Goal: Task Accomplishment & Management: Manage account settings

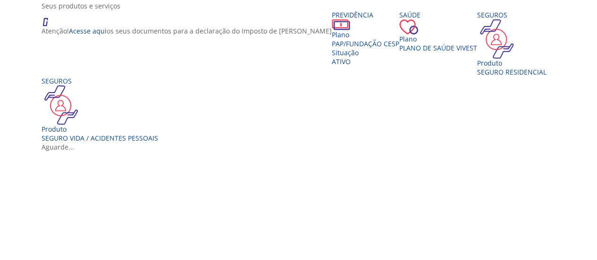
scroll to position [177, 0]
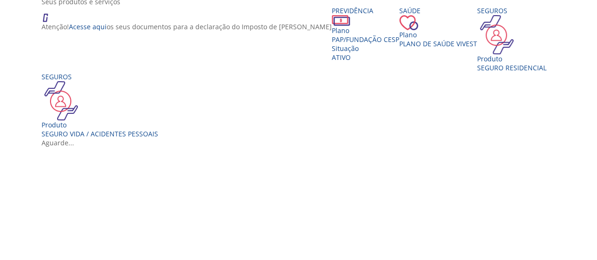
drag, startPoint x: 0, startPoint y: 0, endPoint x: 604, endPoint y: 106, distance: 612.9
click at [430, 48] on span "Plano de Saúde VIVEST" at bounding box center [438, 43] width 78 height 9
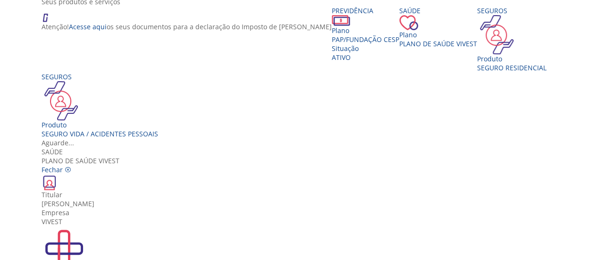
click at [87, 226] on img "Vivest" at bounding box center [64, 248] width 45 height 45
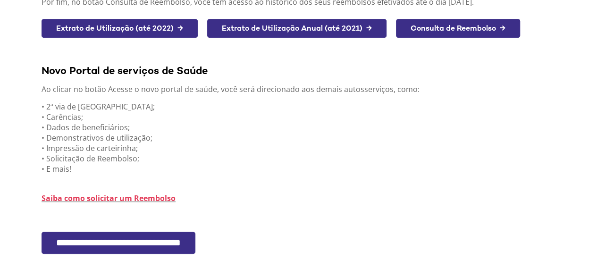
scroll to position [211, 0]
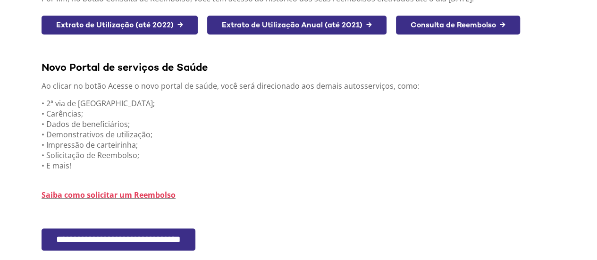
click at [159, 236] on input "**********" at bounding box center [119, 239] width 154 height 22
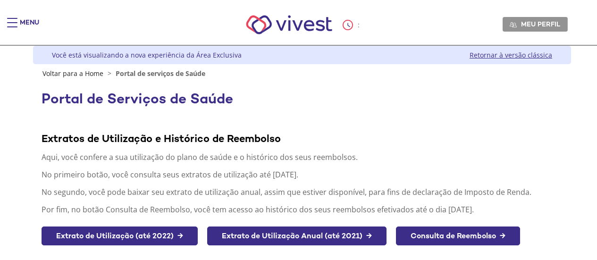
scroll to position [211, 0]
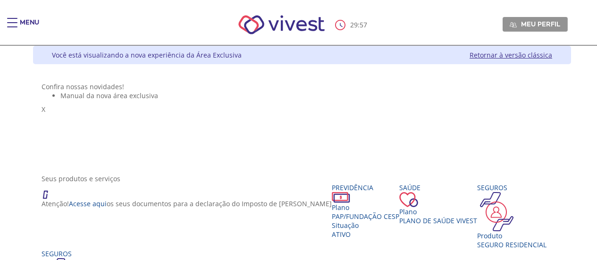
scroll to position [177, 0]
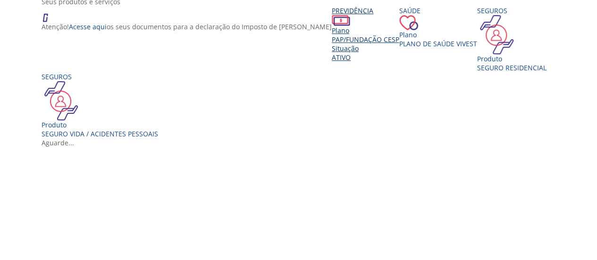
click at [332, 53] on div "Situação" at bounding box center [366, 48] width 68 height 9
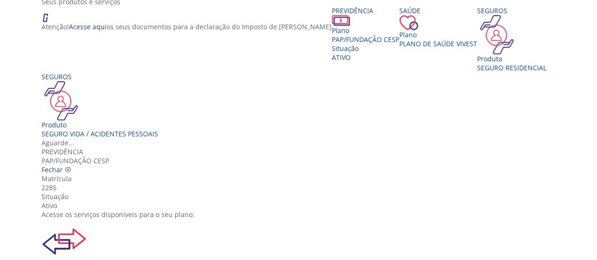
scroll to position [58, 0]
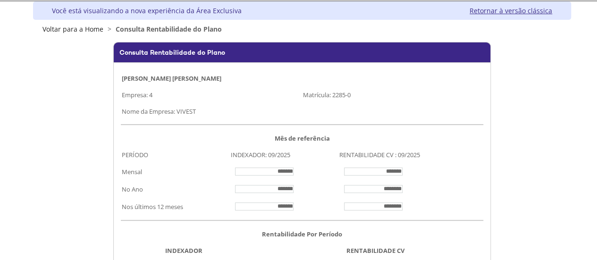
scroll to position [36, 0]
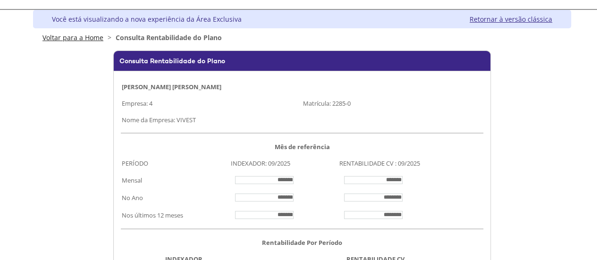
click at [56, 38] on link "Voltar para a Home" at bounding box center [72, 37] width 61 height 9
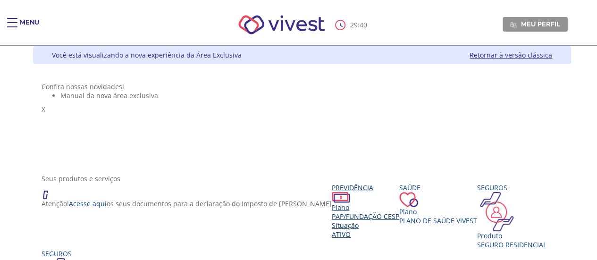
click at [332, 192] on div "Previdência" at bounding box center [366, 187] width 68 height 9
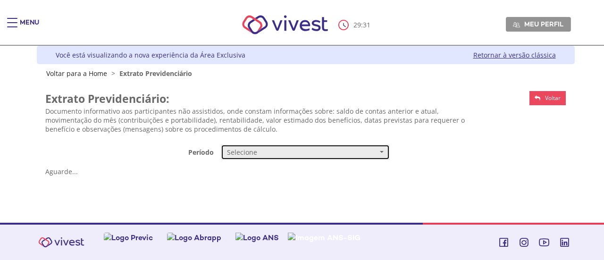
click at [383, 149] on button "Selecione" at bounding box center [305, 152] width 169 height 16
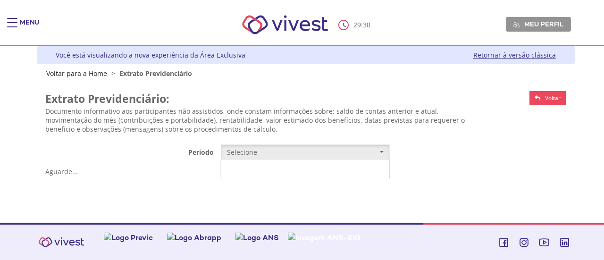
click at [299, 168] on link "Mensal" at bounding box center [305, 170] width 168 height 17
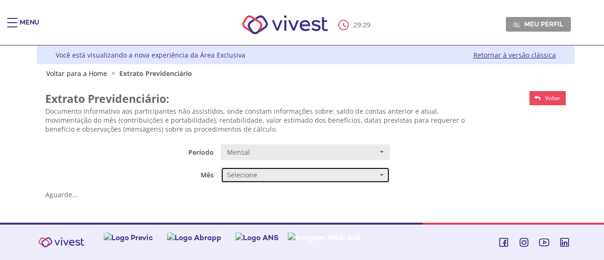
click at [291, 176] on span "Selecione" at bounding box center [302, 174] width 151 height 9
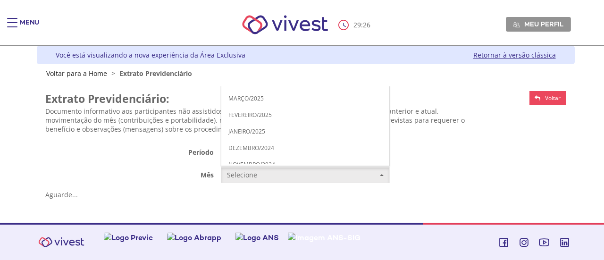
click at [262, 17] on span "AGOSTO/2025" at bounding box center [247, 15] width 38 height 7
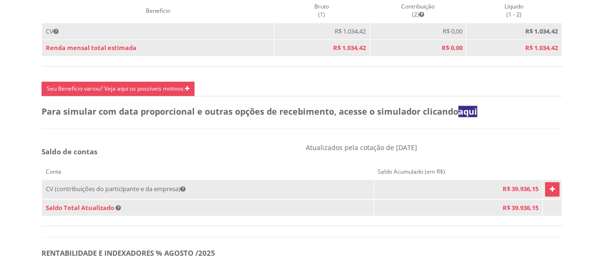
scroll to position [481, 0]
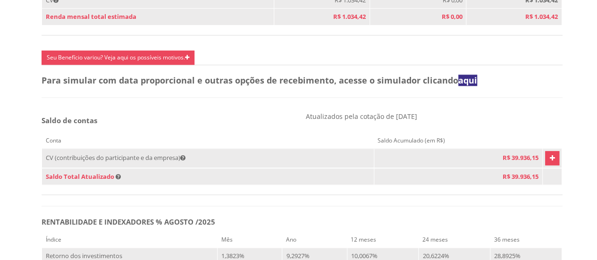
click at [549, 165] on link "Vivest" at bounding box center [552, 158] width 14 height 14
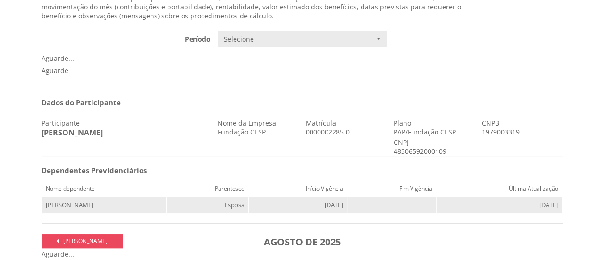
scroll to position [100, 0]
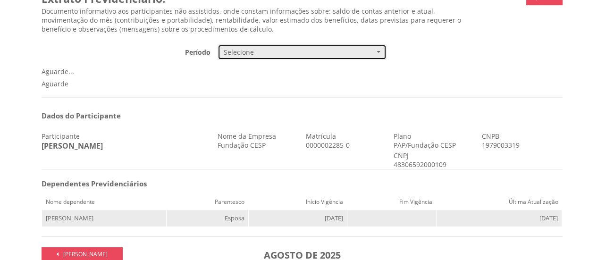
click at [383, 51] on button "Selecione" at bounding box center [302, 52] width 169 height 16
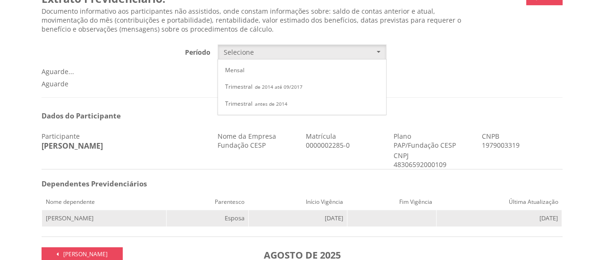
click at [490, 52] on div "**********" at bounding box center [302, 52] width 528 height 16
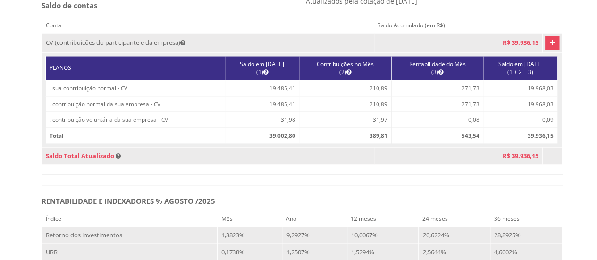
scroll to position [599, 0]
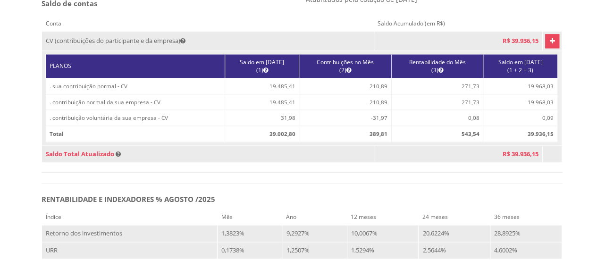
click at [510, 172] on div "Conta Saldo Acumulado (em R$) CV (contribuições do participante e da empresa) R…" at bounding box center [302, 94] width 521 height 157
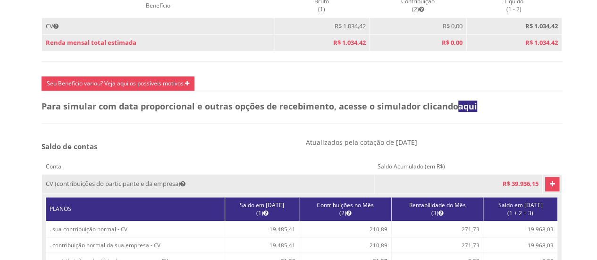
scroll to position [478, 0]
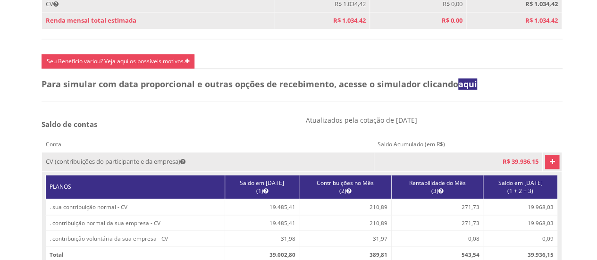
click at [549, 168] on icon "Vivest" at bounding box center [551, 161] width 5 height 11
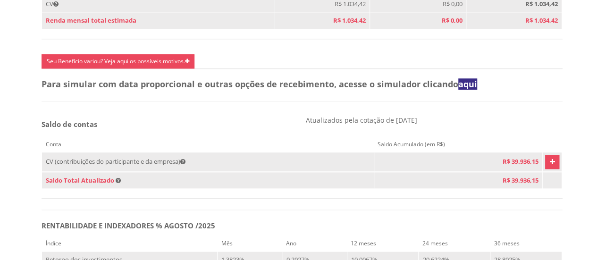
click at [549, 168] on icon "Vivest" at bounding box center [551, 161] width 5 height 11
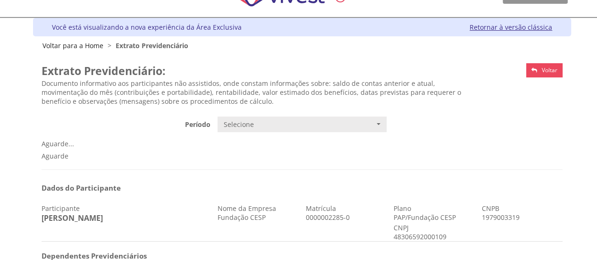
scroll to position [26, 0]
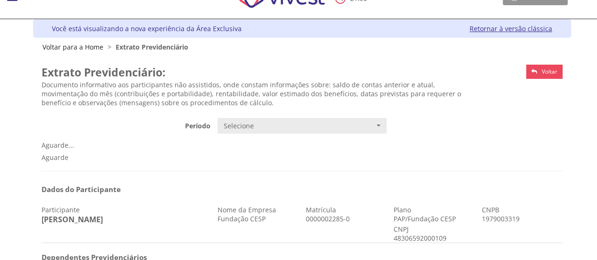
click at [555, 68] on span "Voltar" at bounding box center [550, 72] width 16 height 8
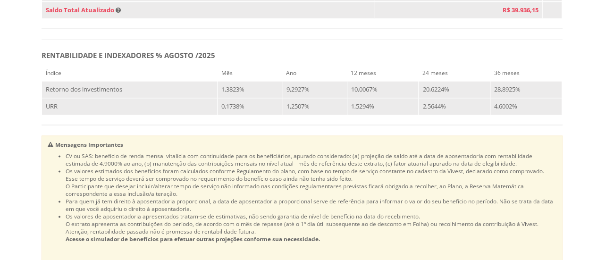
scroll to position [634, 0]
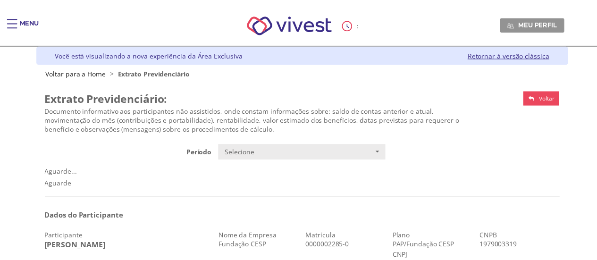
scroll to position [26, 0]
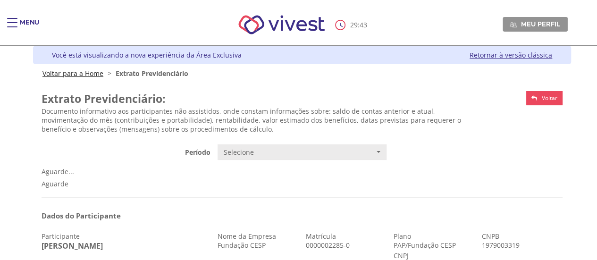
click at [63, 71] on link "Voltar para a Home" at bounding box center [72, 73] width 61 height 9
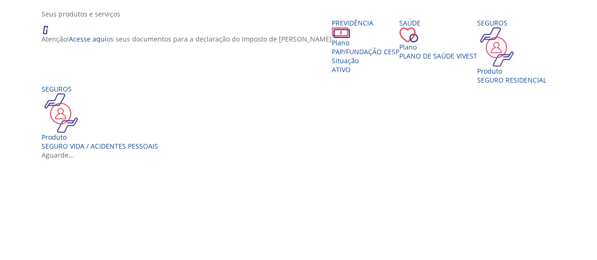
scroll to position [166, 0]
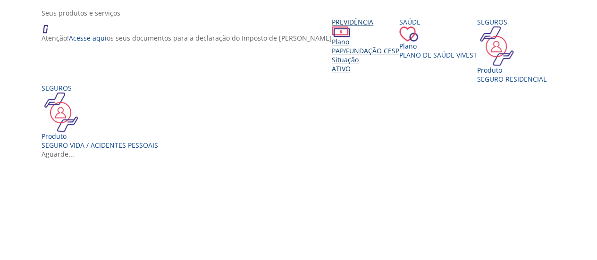
click at [332, 73] on div "Plano PAP/Fundação CESP Situação Ativo" at bounding box center [366, 55] width 68 height 36
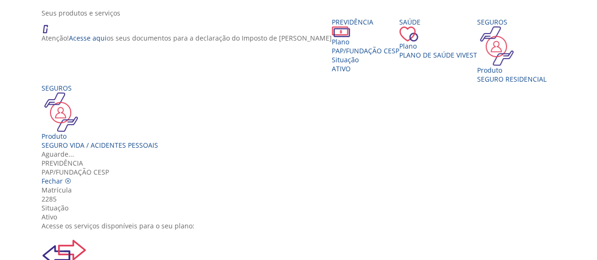
scroll to position [35, 0]
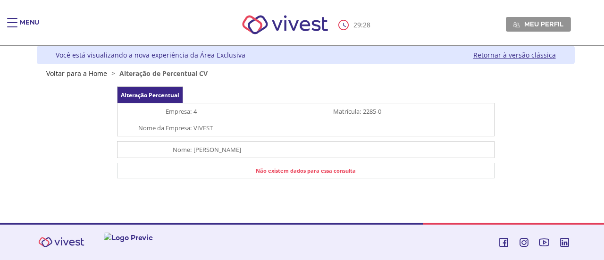
click at [320, 173] on td "Não existem dados para essa consulta" at bounding box center [305, 170] width 377 height 15
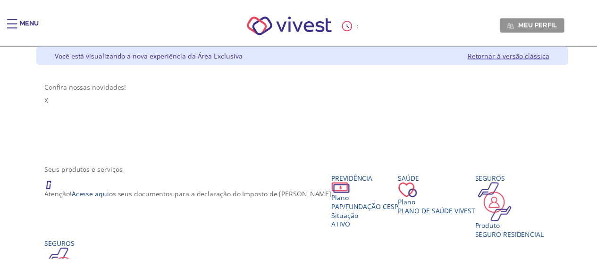
scroll to position [239, 0]
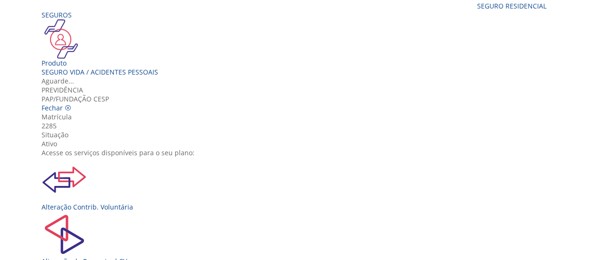
scroll to position [71, 0]
click at [87, 157] on img "Vivest" at bounding box center [64, 179] width 45 height 45
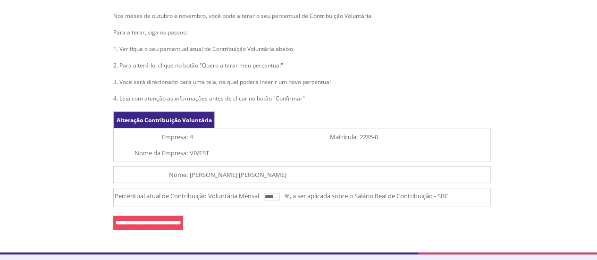
scroll to position [136, 0]
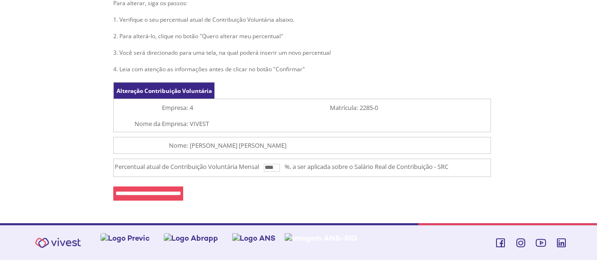
click at [275, 167] on input "****" at bounding box center [272, 168] width 16 height 8
click at [274, 167] on input "****" at bounding box center [272, 168] width 16 height 8
click at [272, 167] on input "****" at bounding box center [272, 168] width 16 height 8
click at [273, 167] on input "****" at bounding box center [272, 168] width 16 height 8
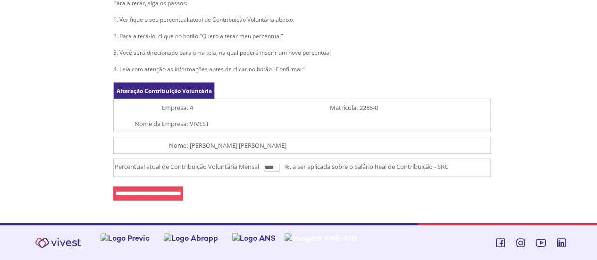
click at [274, 168] on input "****" at bounding box center [272, 168] width 16 height 8
click at [173, 192] on input "**********" at bounding box center [148, 193] width 70 height 14
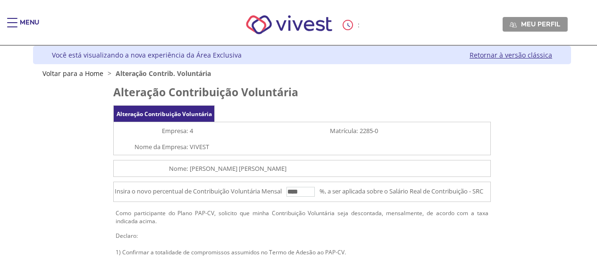
scroll to position [86, 0]
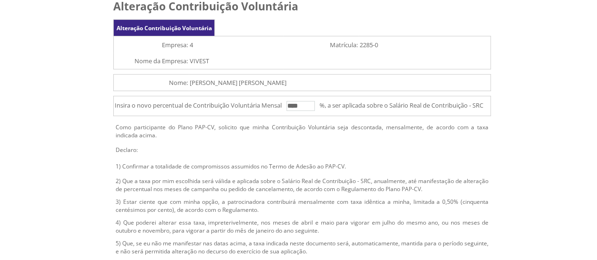
click at [298, 105] on input "****" at bounding box center [301, 106] width 28 height 10
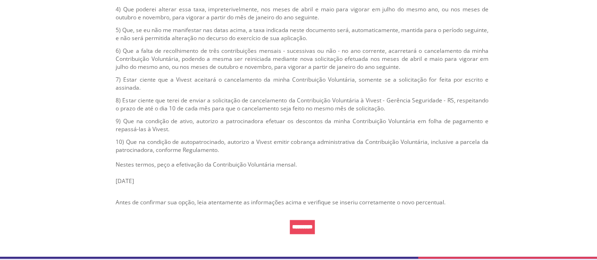
scroll to position [330, 0]
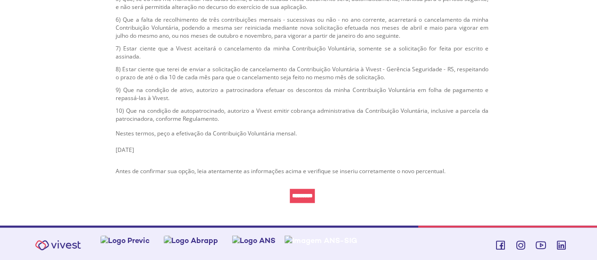
type input "****"
click at [303, 196] on input "*********" at bounding box center [302, 196] width 25 height 14
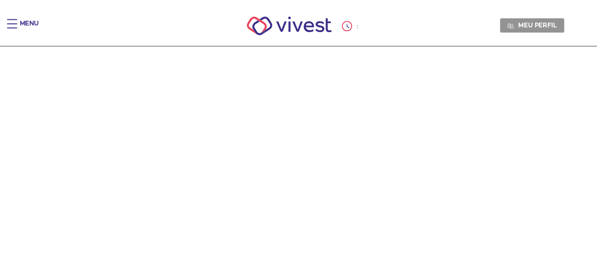
scroll to position [34, 0]
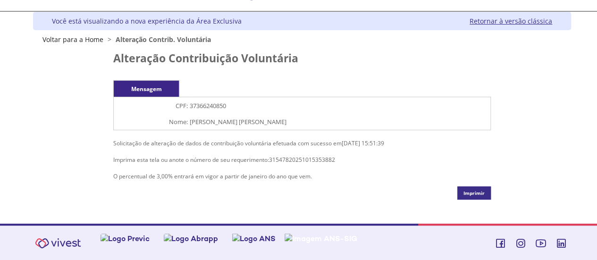
click at [471, 190] on link "Imprimir" at bounding box center [474, 192] width 34 height 13
click at [90, 39] on link "Voltar para a Home" at bounding box center [72, 39] width 61 height 9
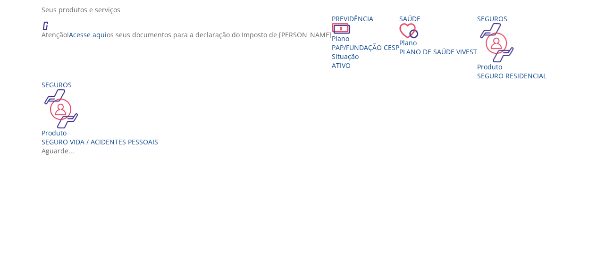
scroll to position [170, 0]
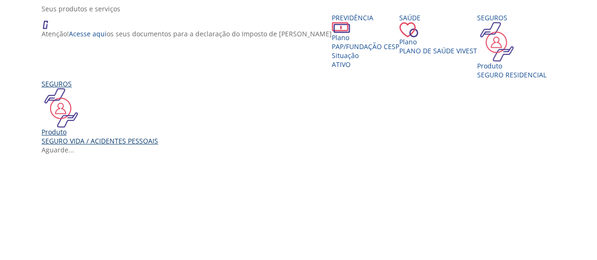
click at [158, 145] on div "Seguro Vida / Acidentes Pessoais" at bounding box center [100, 140] width 117 height 9
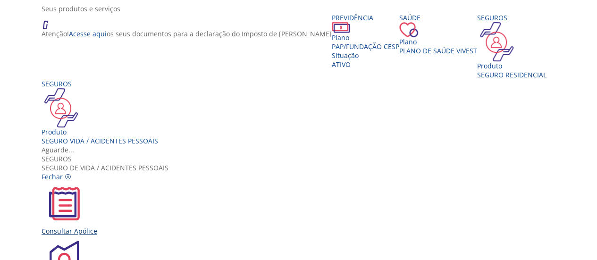
click at [87, 181] on img "Vivest" at bounding box center [64, 203] width 45 height 45
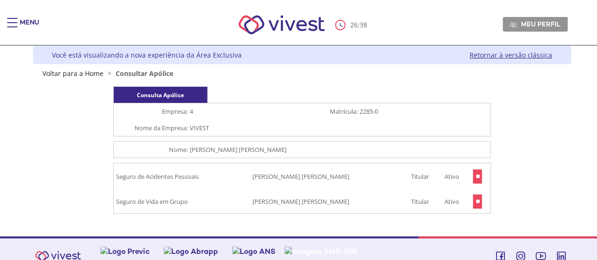
scroll to position [12, 0]
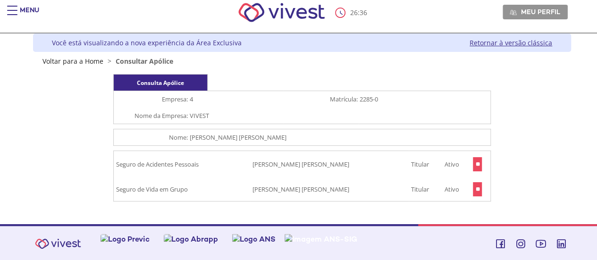
click at [476, 163] on input "**" at bounding box center [477, 164] width 9 height 14
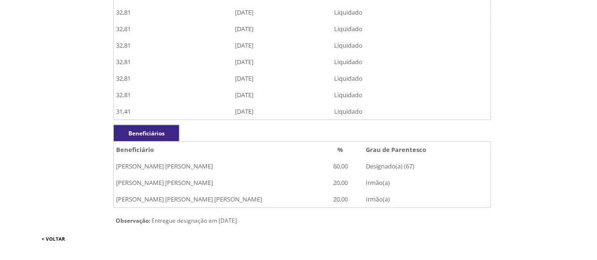
scroll to position [306, 0]
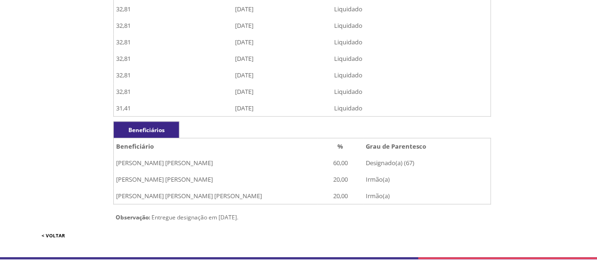
click at [47, 235] on link "< VOLTAR" at bounding box center [54, 235] width 24 height 7
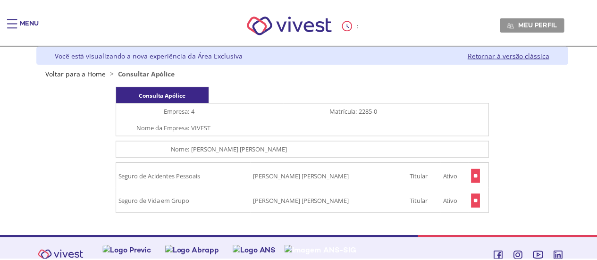
scroll to position [12, 0]
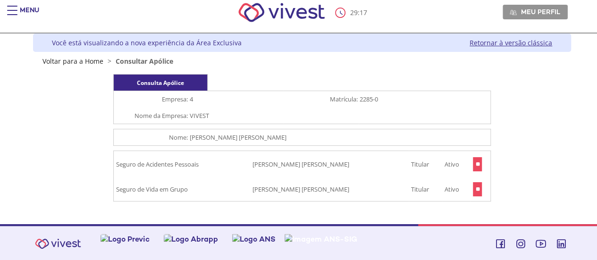
click at [475, 188] on input "**" at bounding box center [477, 189] width 9 height 14
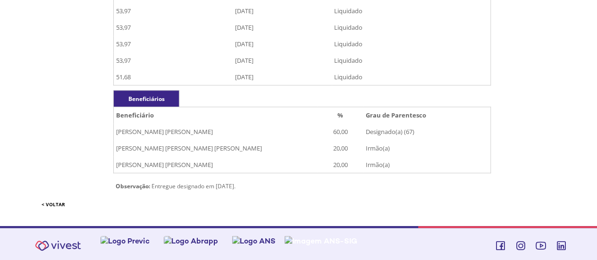
scroll to position [339, 0]
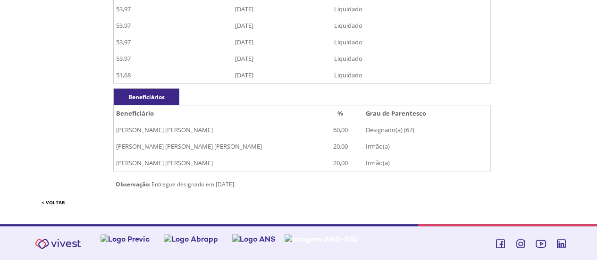
click at [52, 201] on link "< VOLTAR" at bounding box center [54, 202] width 24 height 7
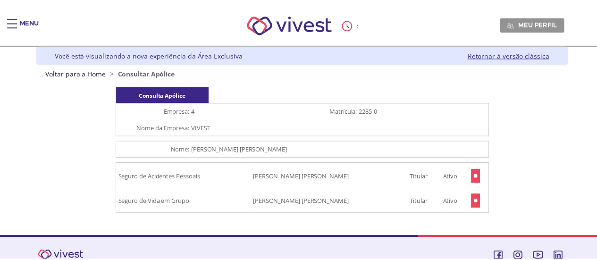
scroll to position [12, 0]
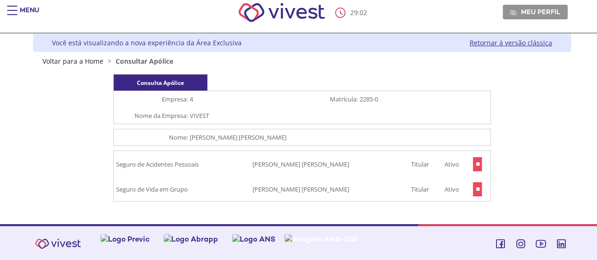
click at [478, 165] on input "**" at bounding box center [477, 164] width 9 height 14
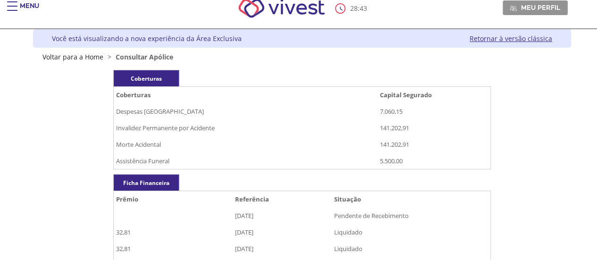
scroll to position [14, 0]
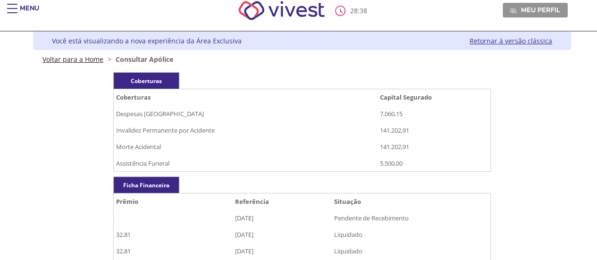
click at [82, 58] on link "Voltar para a Home" at bounding box center [72, 59] width 61 height 9
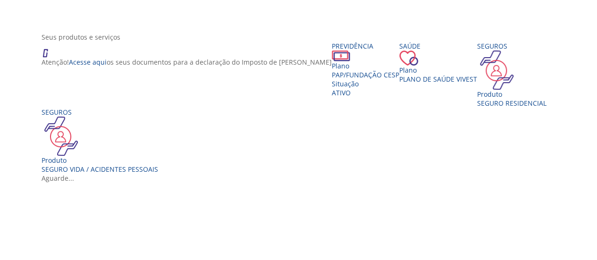
scroll to position [195, 0]
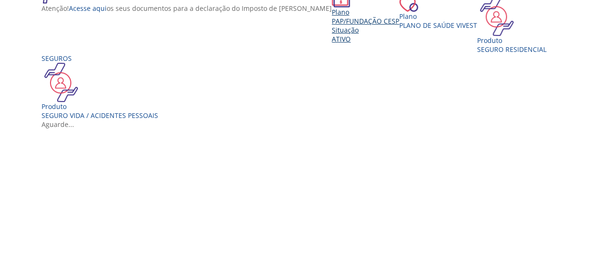
click at [332, 25] on span "PAP/Fundação CESP" at bounding box center [366, 21] width 68 height 9
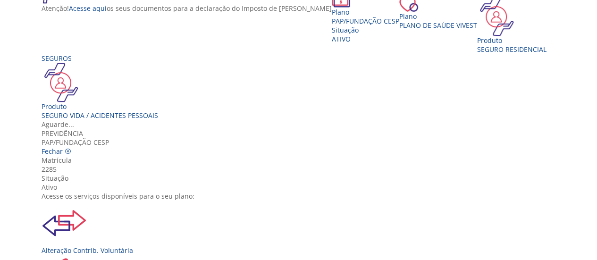
scroll to position [141, 0]
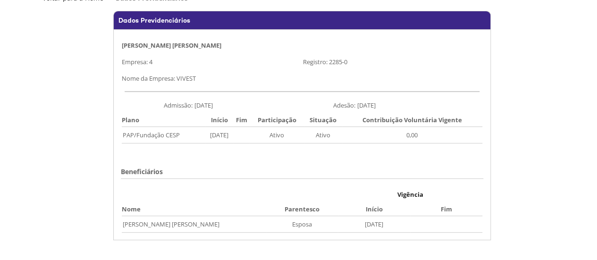
scroll to position [80, 0]
